Goal: Information Seeking & Learning: Learn about a topic

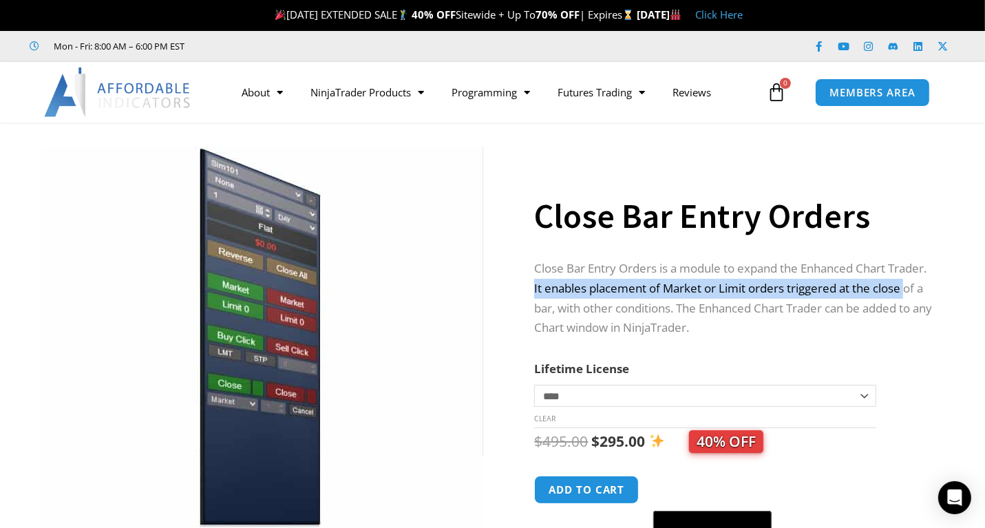
drag, startPoint x: 534, startPoint y: 287, endPoint x: 911, endPoint y: 289, distance: 376.5
click at [911, 289] on p "Close Bar Entry Orders is a module to expand the Enhanced Chart Trader. It enab…" at bounding box center [735, 299] width 402 height 80
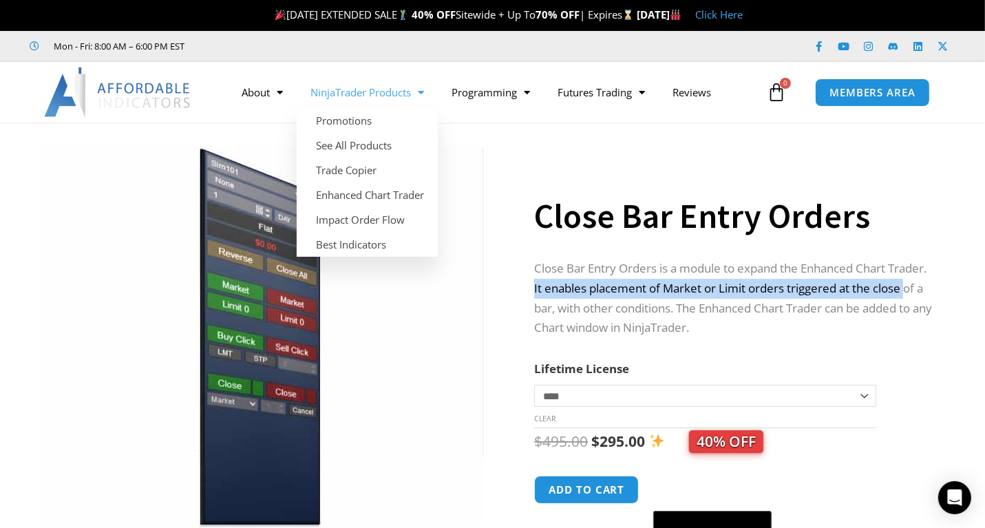
click at [405, 92] on link "NinjaTrader Products" at bounding box center [367, 92] width 141 height 32
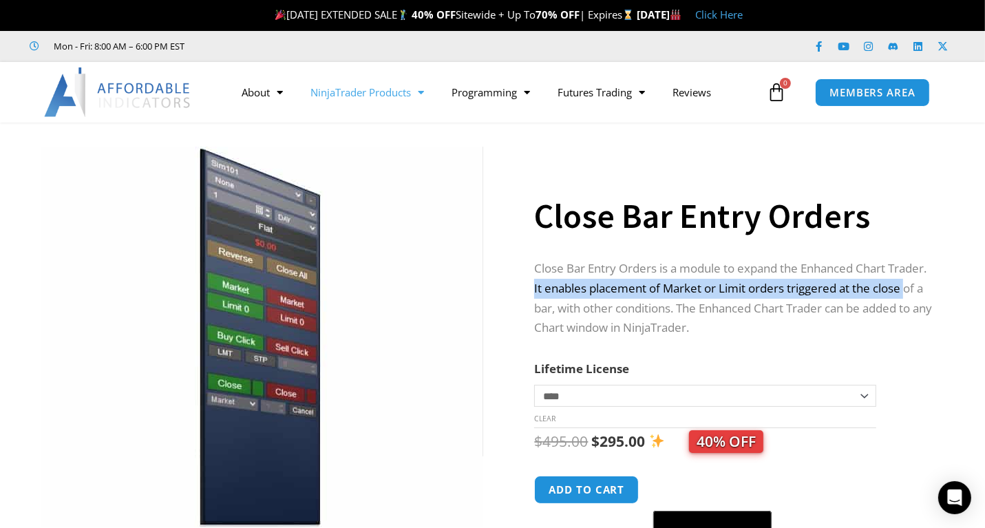
click at [405, 92] on link "NinjaTrader Products" at bounding box center [367, 92] width 141 height 32
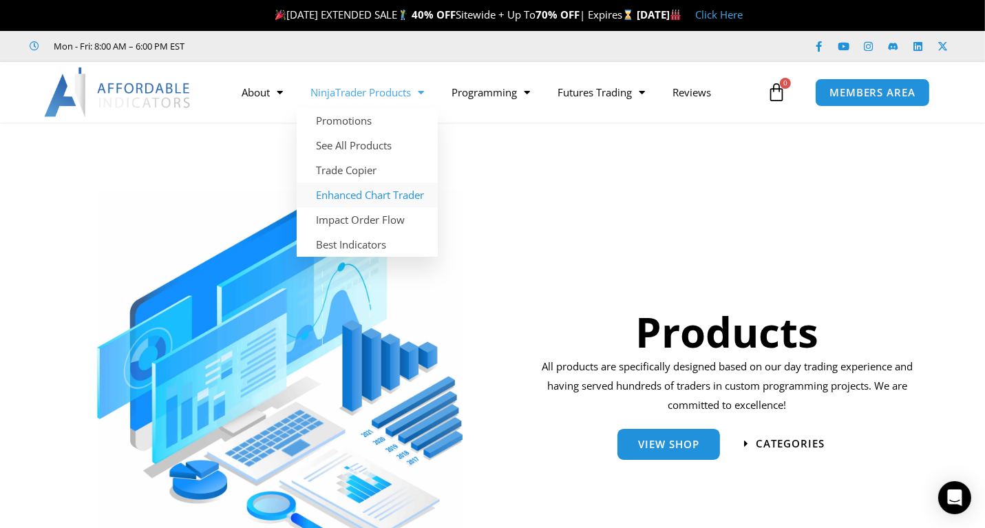
click at [383, 191] on link "Enhanced Chart Trader" at bounding box center [367, 194] width 141 height 25
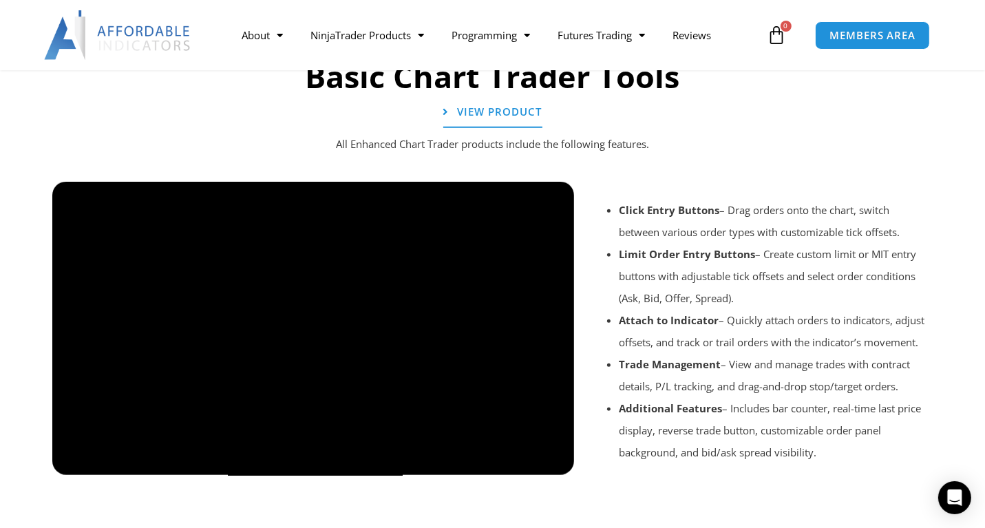
scroll to position [1029, 0]
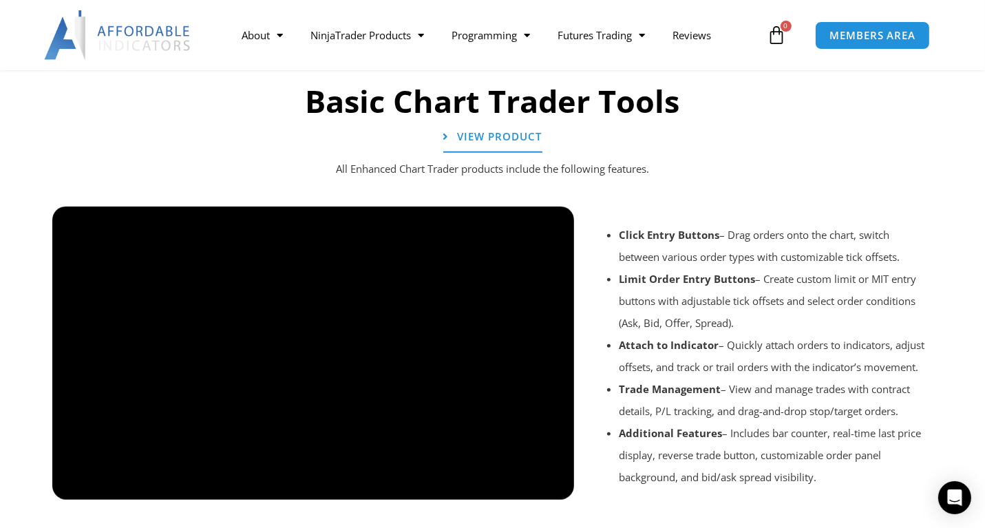
click at [553, 489] on div at bounding box center [492, 518] width 895 height 65
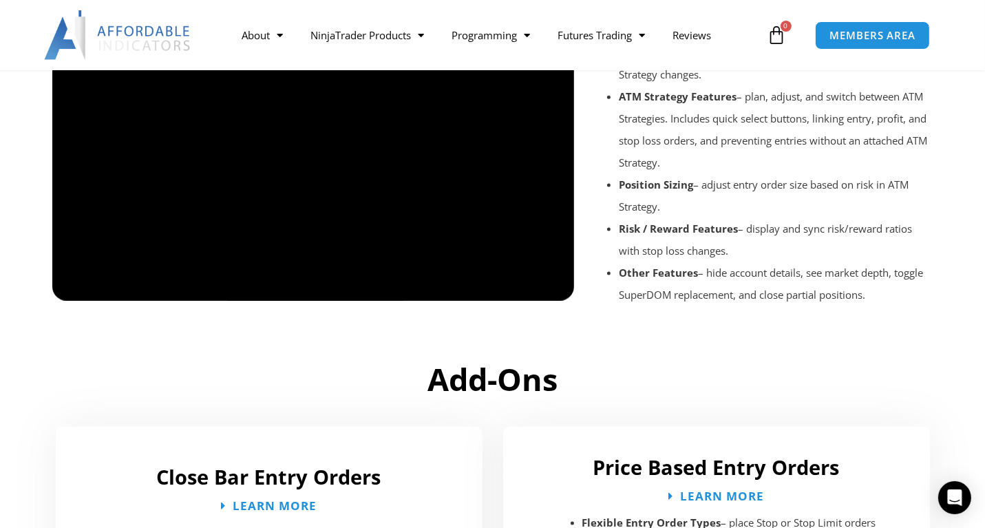
scroll to position [1690, 0]
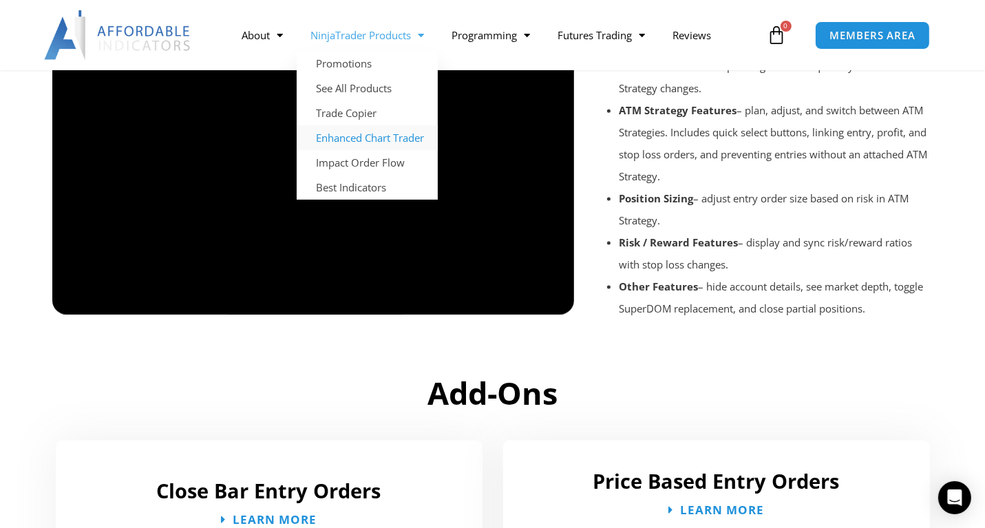
click at [374, 138] on link "Enhanced Chart Trader" at bounding box center [367, 137] width 141 height 25
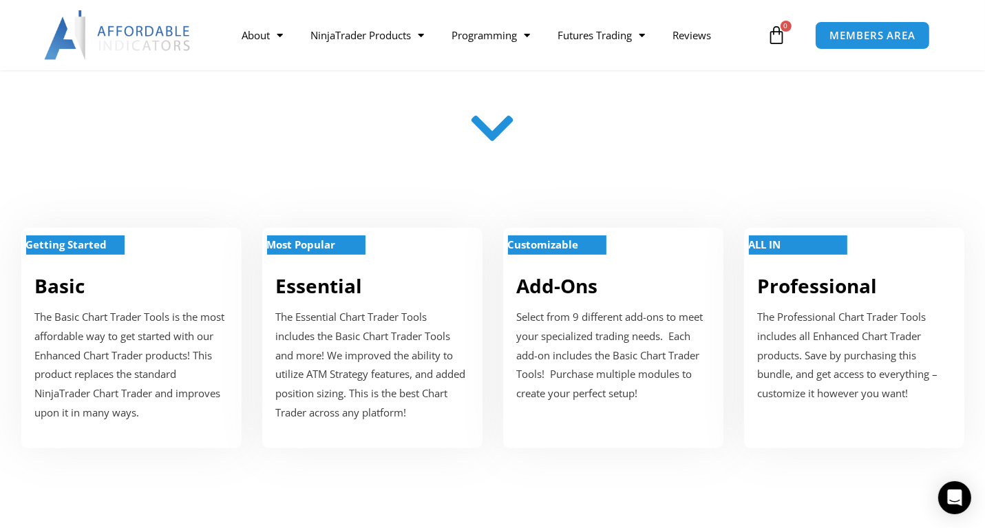
scroll to position [530, 0]
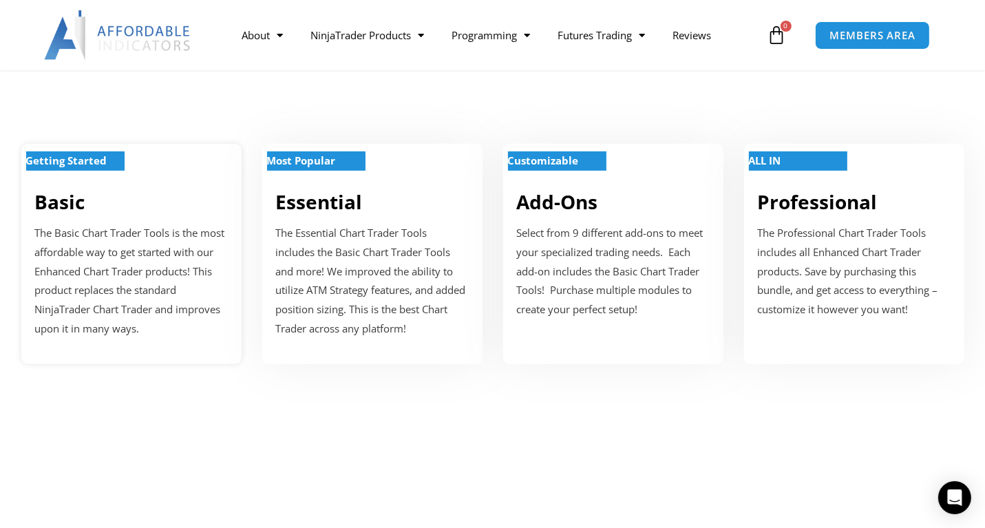
click at [54, 160] on strong "Getting Started" at bounding box center [66, 161] width 81 height 14
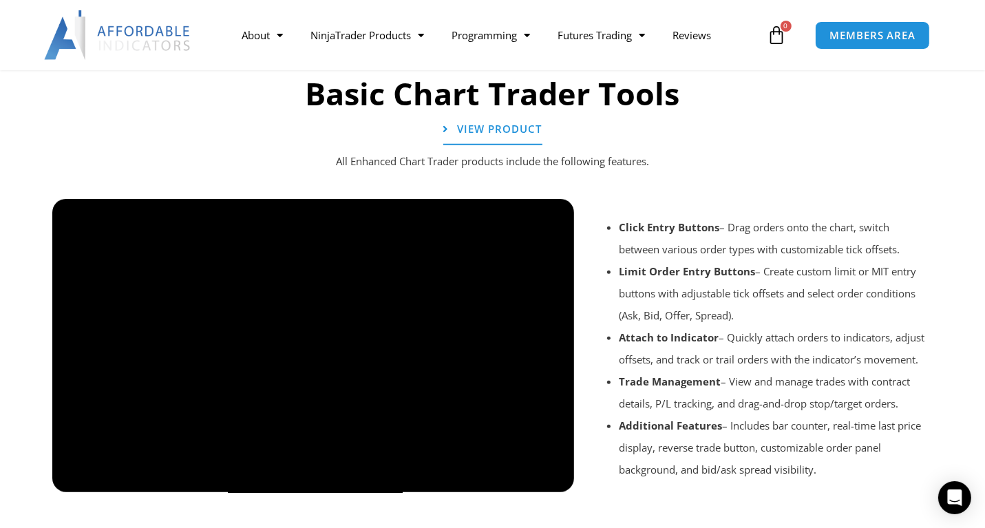
scroll to position [1028, 0]
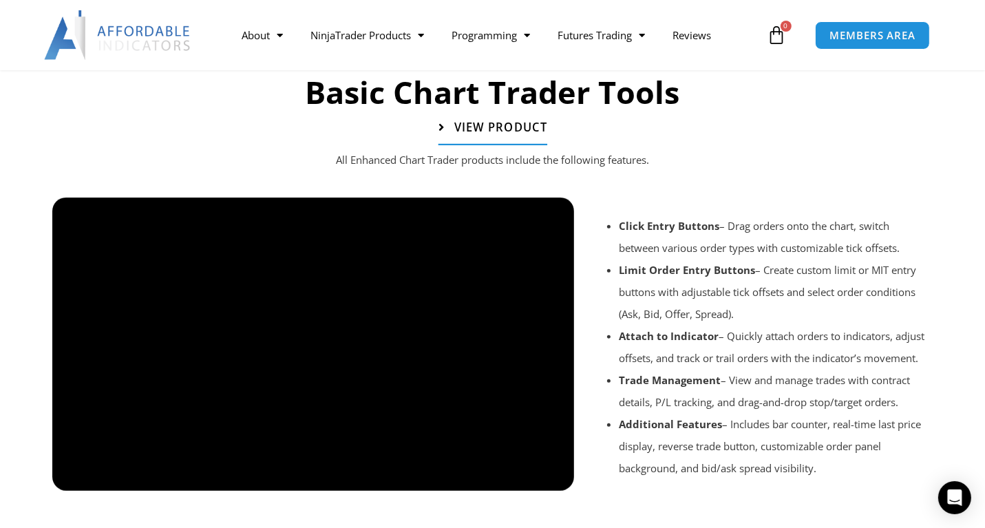
click at [468, 122] on span "View Product" at bounding box center [500, 128] width 93 height 12
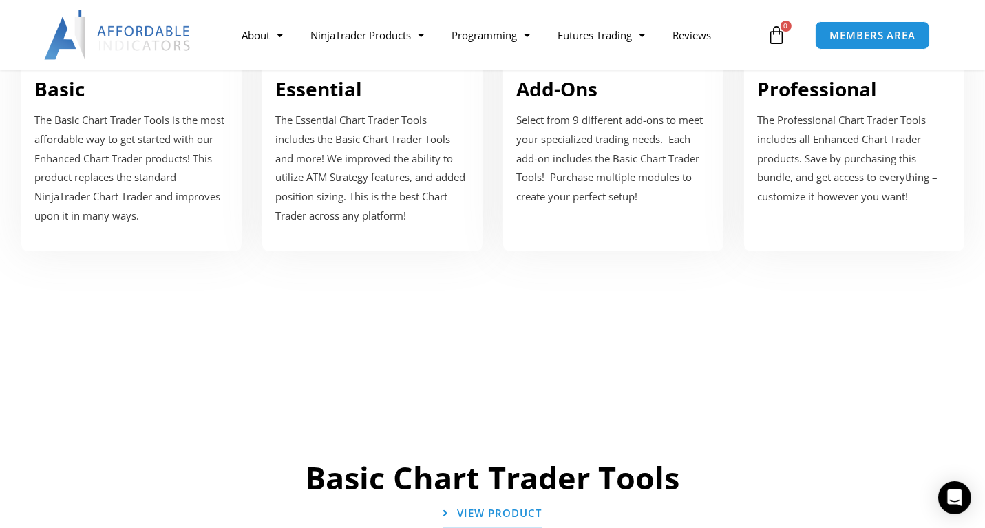
scroll to position [588, 0]
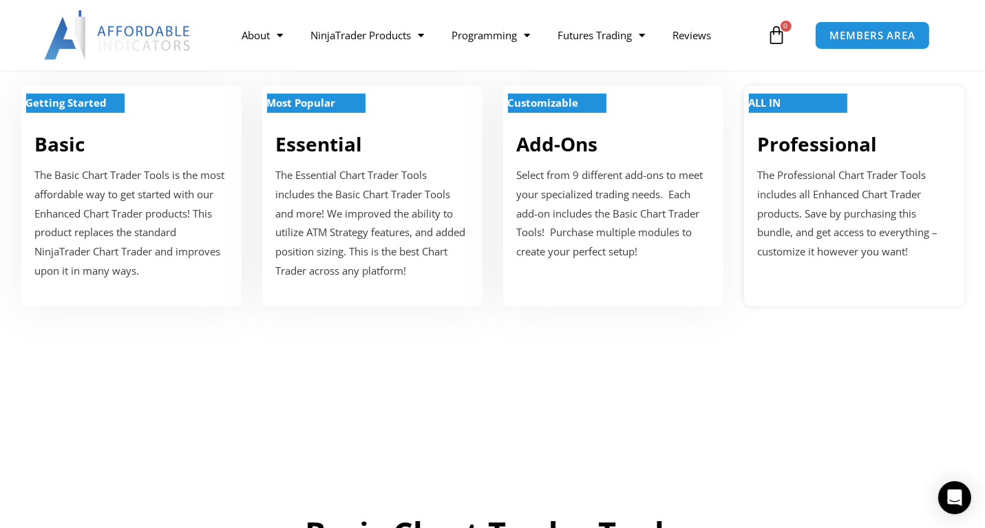
click at [776, 100] on strong "ALL IN" at bounding box center [765, 103] width 32 height 14
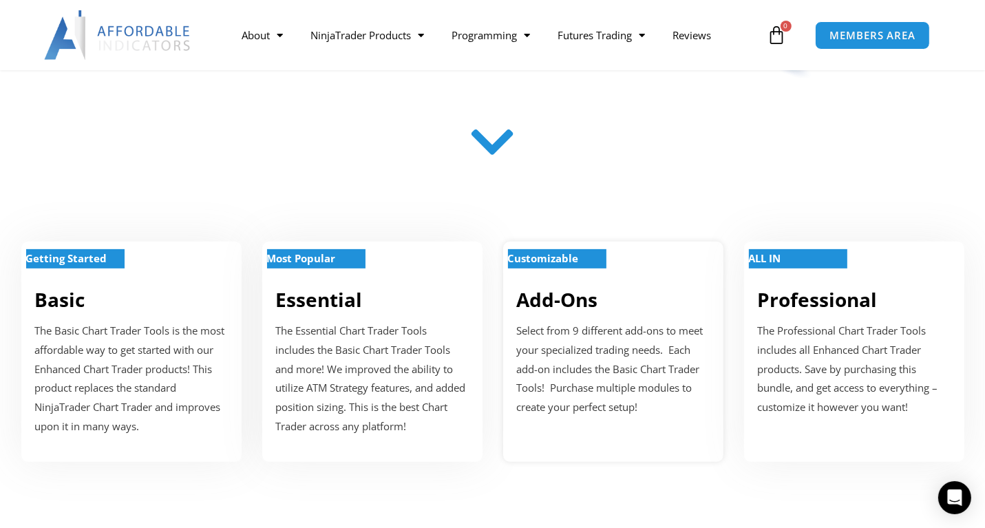
scroll to position [551, 0]
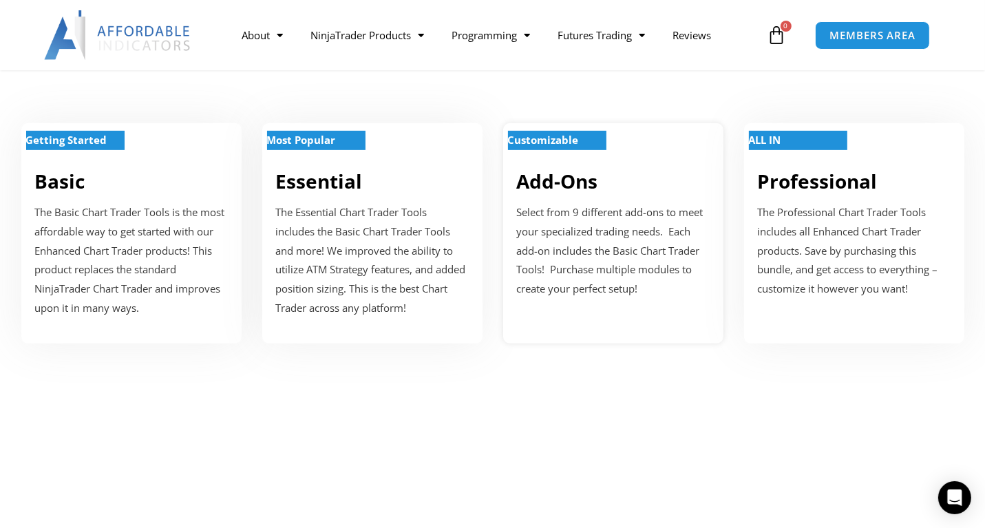
click at [544, 140] on strong "Customizable" at bounding box center [543, 140] width 71 height 14
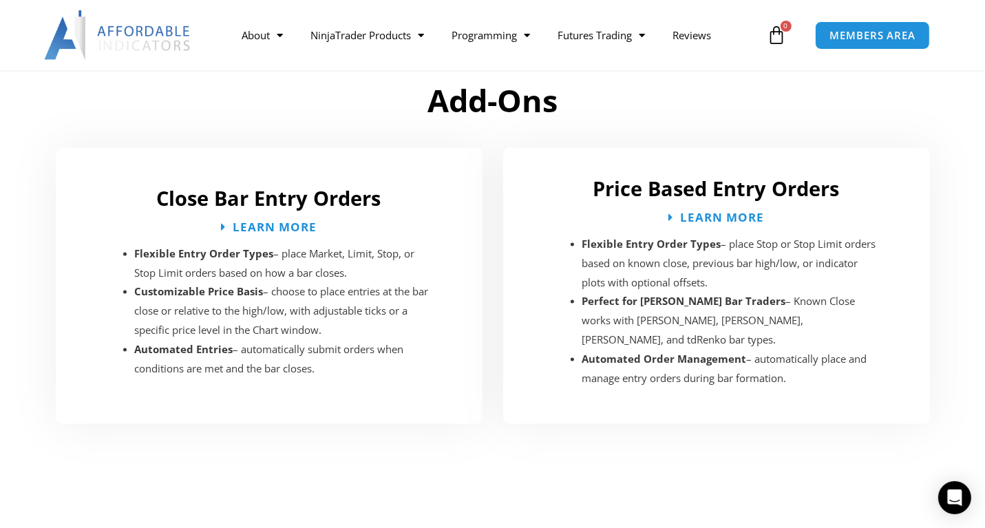
scroll to position [1974, 0]
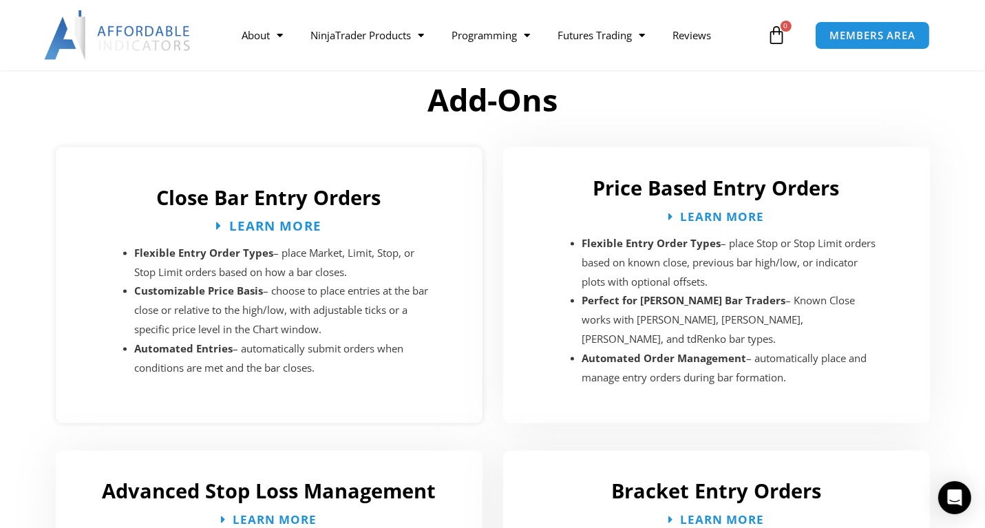
click at [256, 220] on span "Learn More" at bounding box center [275, 226] width 92 height 13
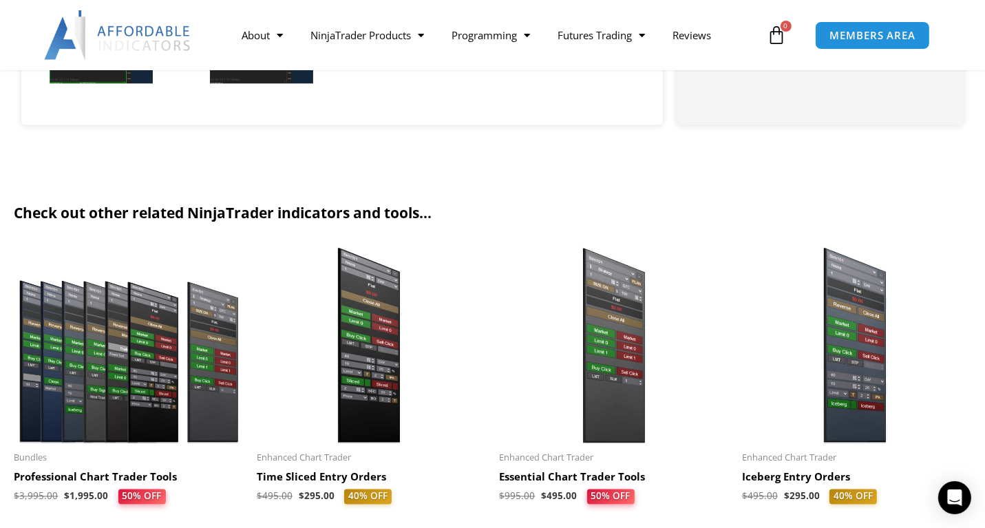
scroll to position [2313, 0]
